Goal: Information Seeking & Learning: Learn about a topic

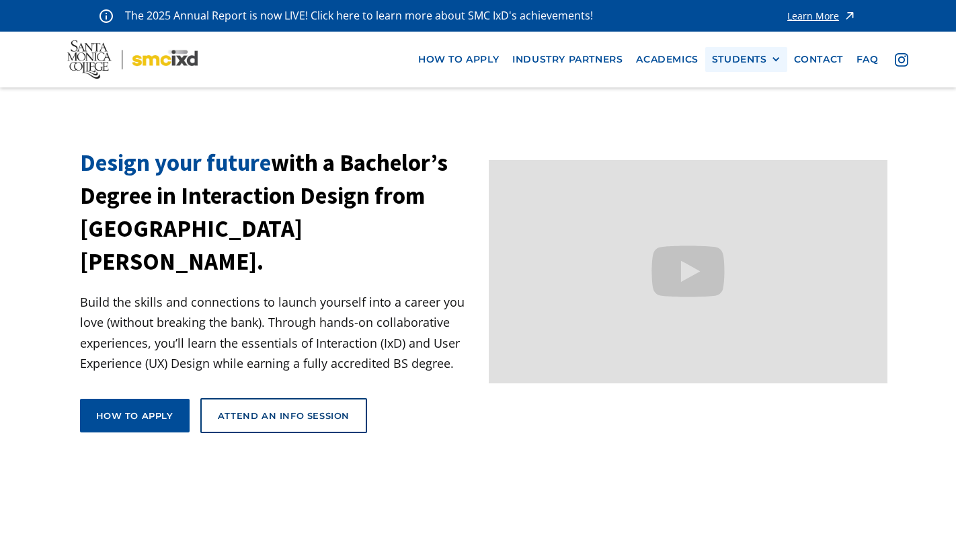
click at [761, 63] on div "STUDENTS" at bounding box center [739, 59] width 55 height 11
click at [760, 106] on link "Current Students" at bounding box center [772, 109] width 121 height 25
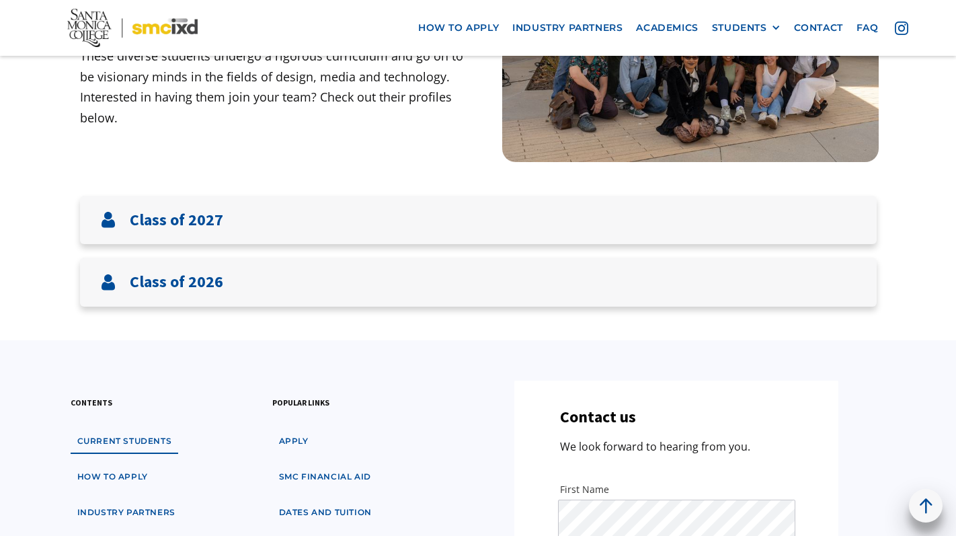
scroll to position [292, 0]
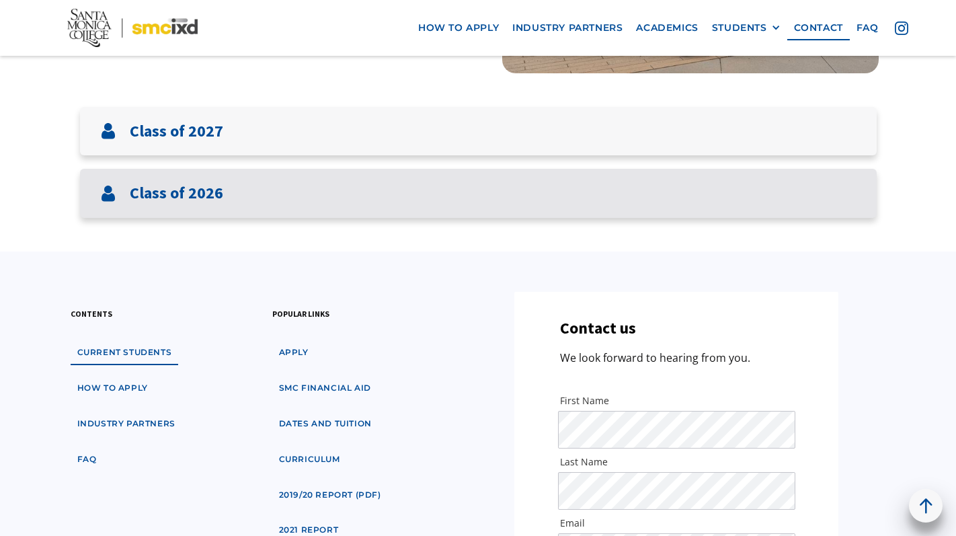
click at [592, 184] on div "Class of 2026" at bounding box center [478, 193] width 797 height 49
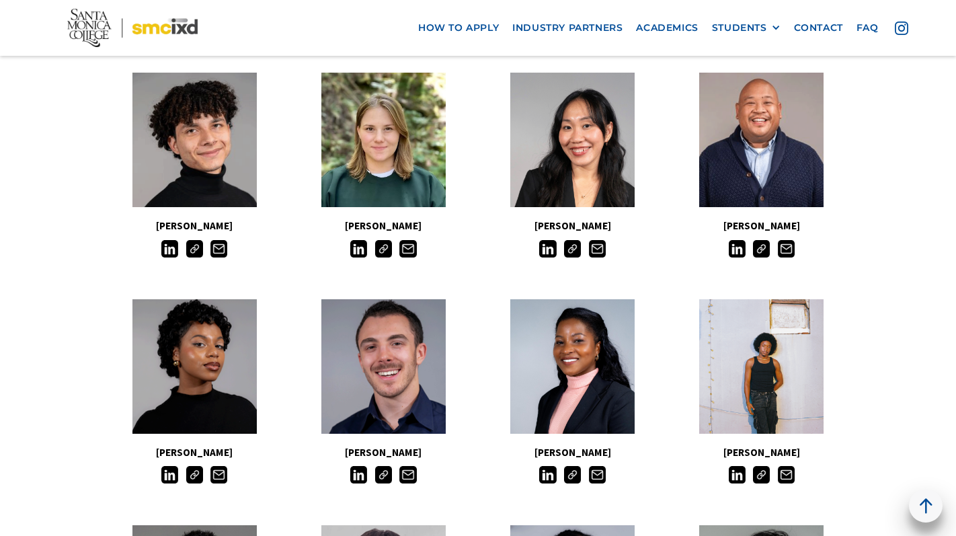
scroll to position [676, 0]
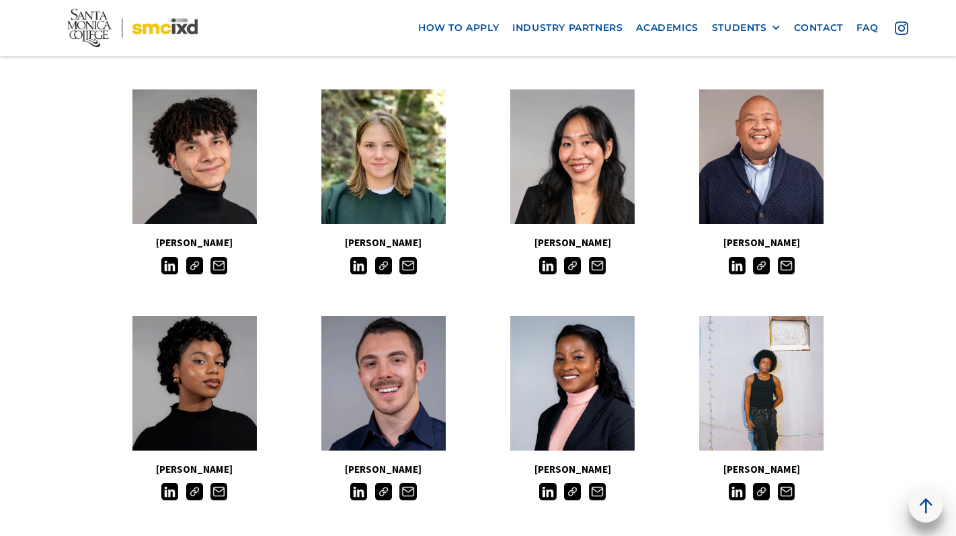
click at [575, 271] on img at bounding box center [572, 265] width 17 height 17
click at [577, 260] on img at bounding box center [572, 265] width 17 height 17
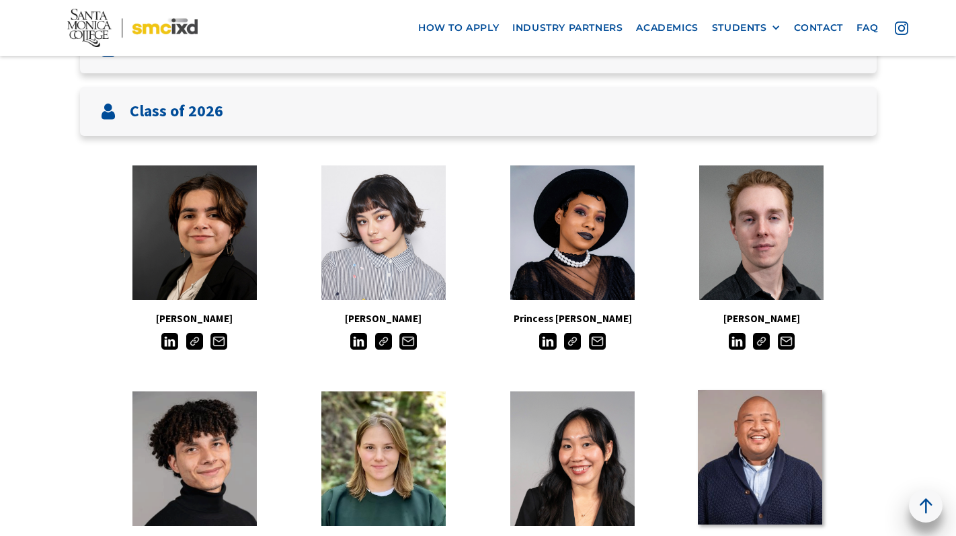
scroll to position [376, 0]
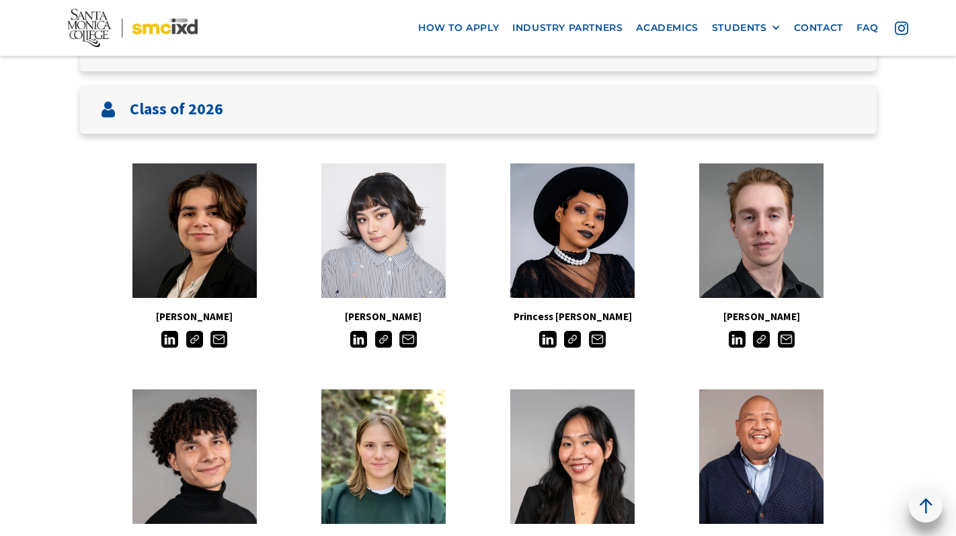
click at [189, 340] on img at bounding box center [194, 339] width 17 height 17
click at [573, 340] on img at bounding box center [572, 339] width 17 height 17
click at [759, 345] on img at bounding box center [761, 339] width 17 height 17
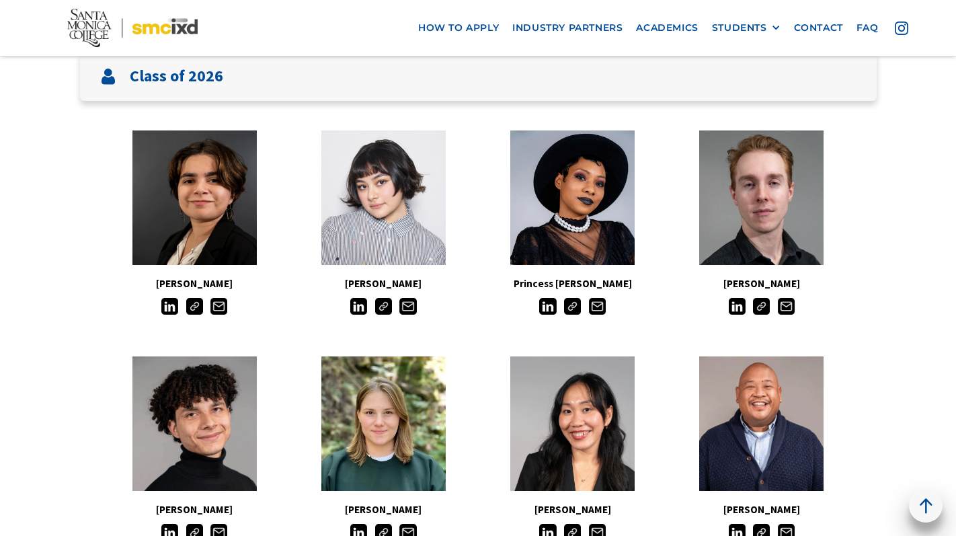
scroll to position [204, 0]
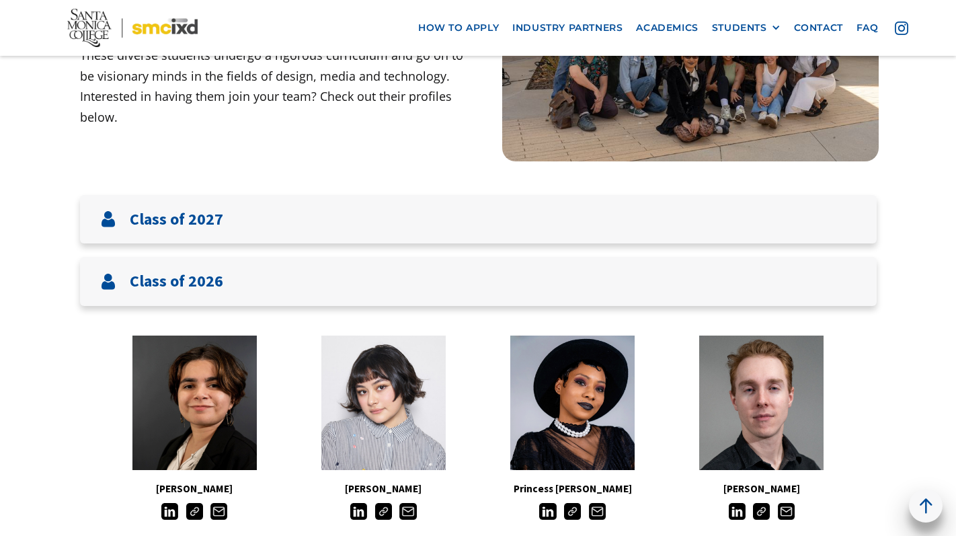
click at [196, 508] on img at bounding box center [194, 511] width 17 height 17
